Goal: Information Seeking & Learning: Understand process/instructions

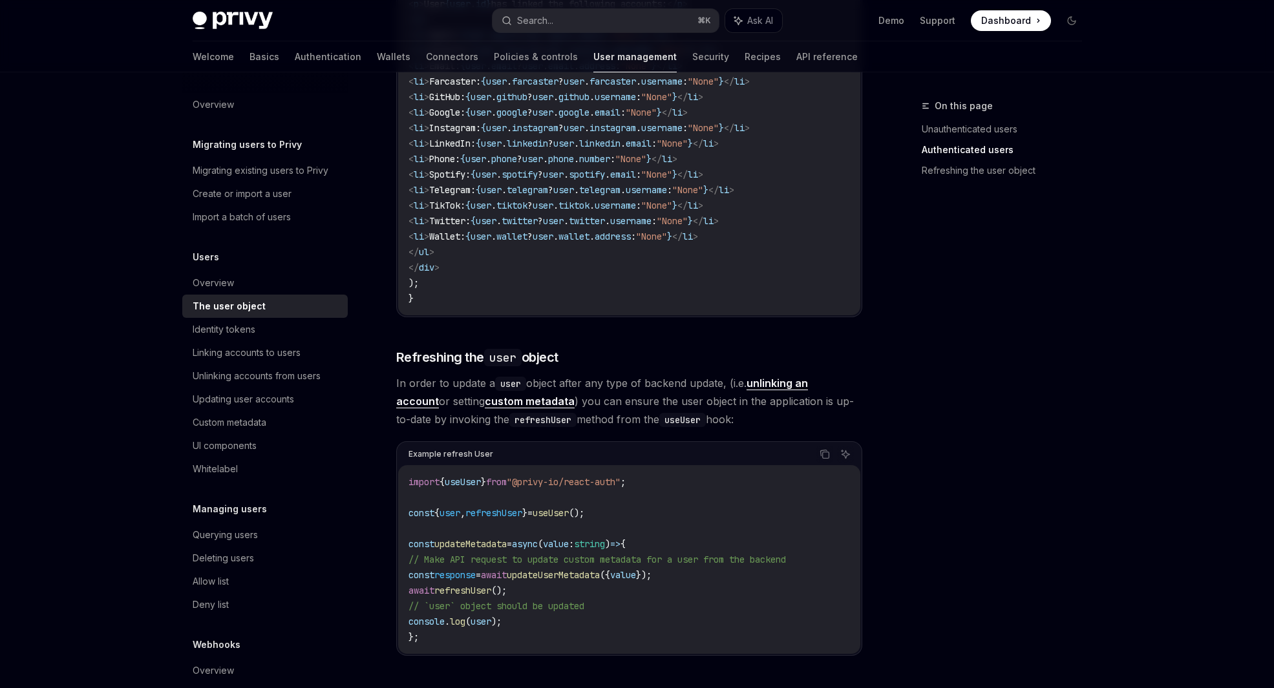
scroll to position [1452, 0]
click at [958, 339] on div "On this page Unauthenticated users Authenticated users Refreshing the user obje…" at bounding box center [994, 393] width 196 height 590
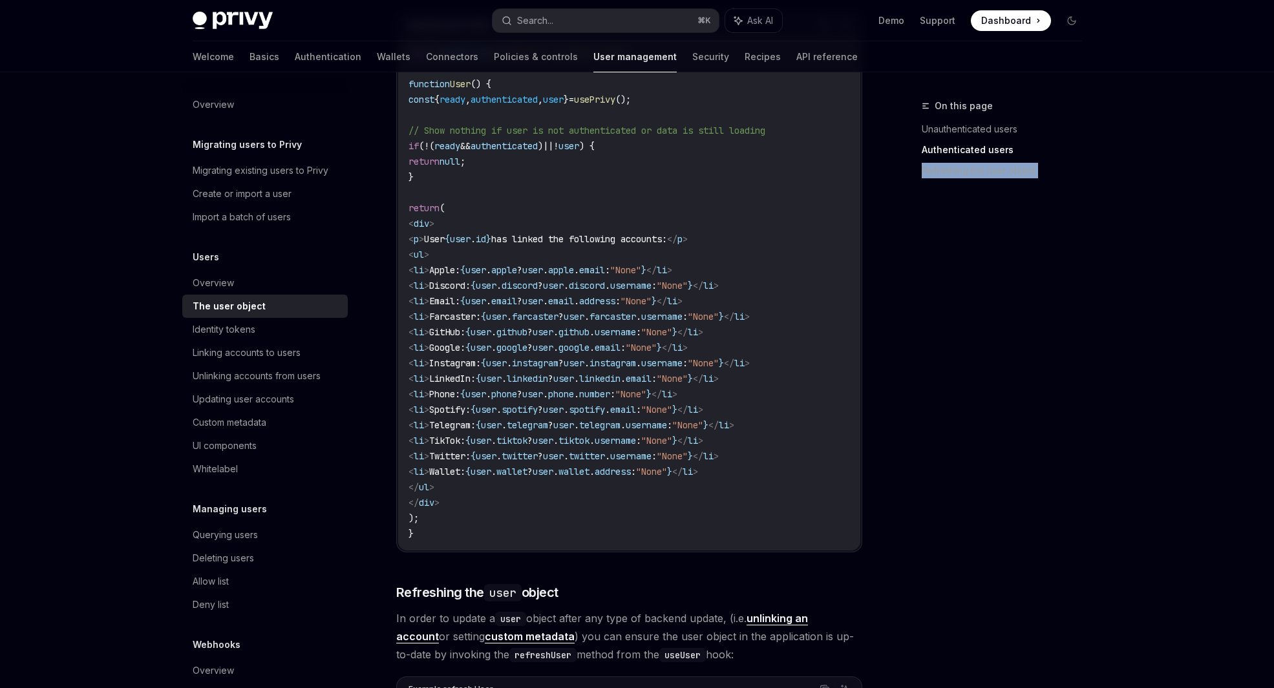
scroll to position [1212, 0]
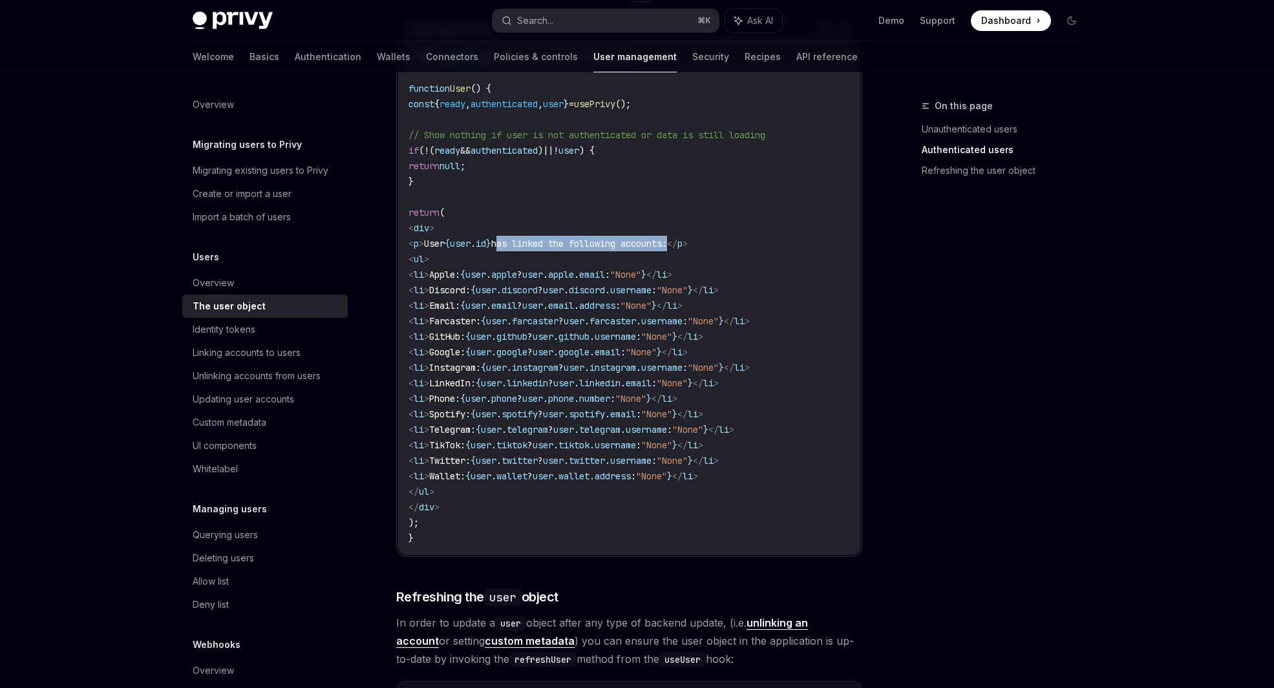
drag, startPoint x: 527, startPoint y: 242, endPoint x: 706, endPoint y: 238, distance: 179.7
click at [667, 238] on span "has linked the following accounts:" at bounding box center [579, 244] width 176 height 12
drag, startPoint x: 706, startPoint y: 242, endPoint x: 529, endPoint y: 245, distance: 177.8
click at [529, 245] on span "has linked the following accounts:" at bounding box center [579, 244] width 176 height 12
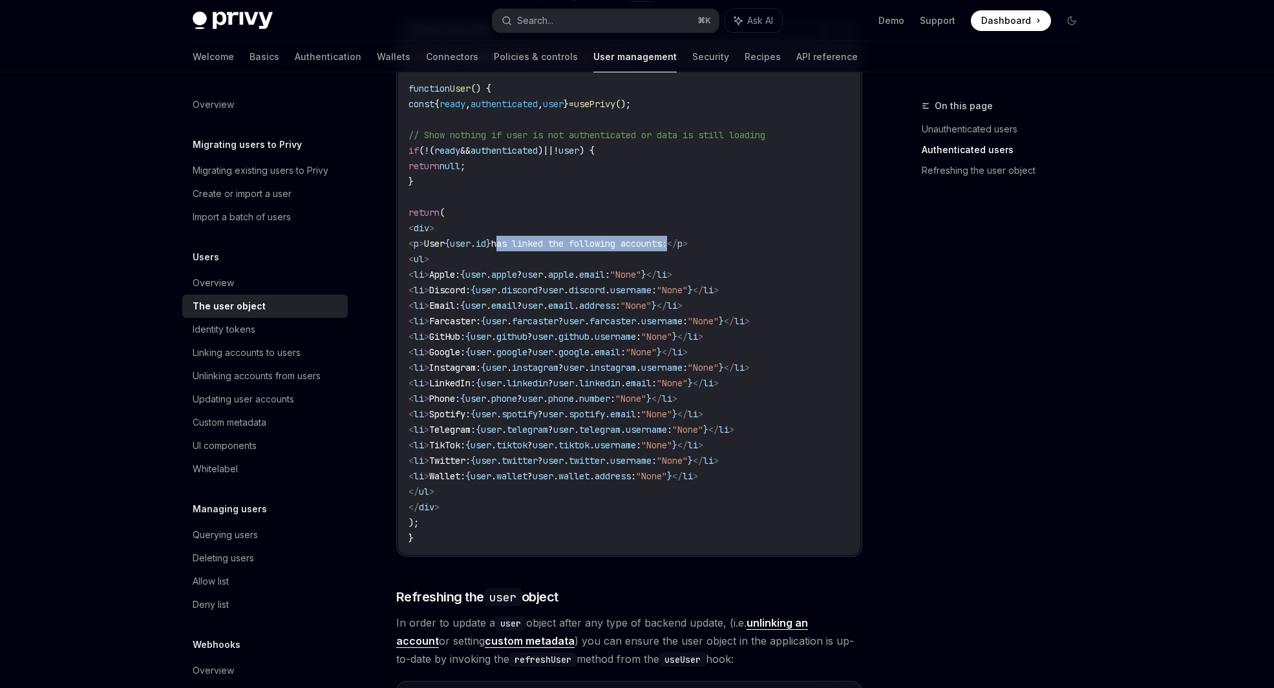
click at [529, 245] on span "has linked the following accounts:" at bounding box center [579, 244] width 176 height 12
